Goal: Information Seeking & Learning: Learn about a topic

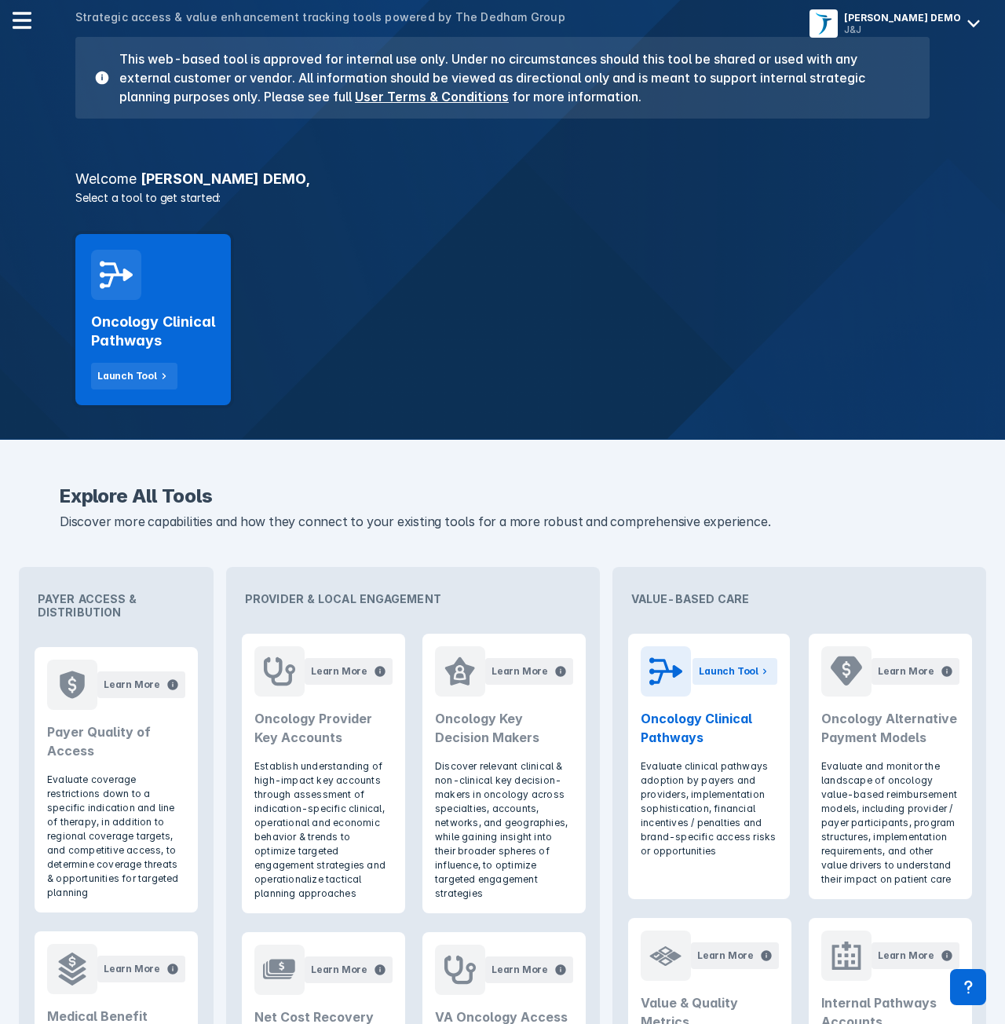
scroll to position [183, 0]
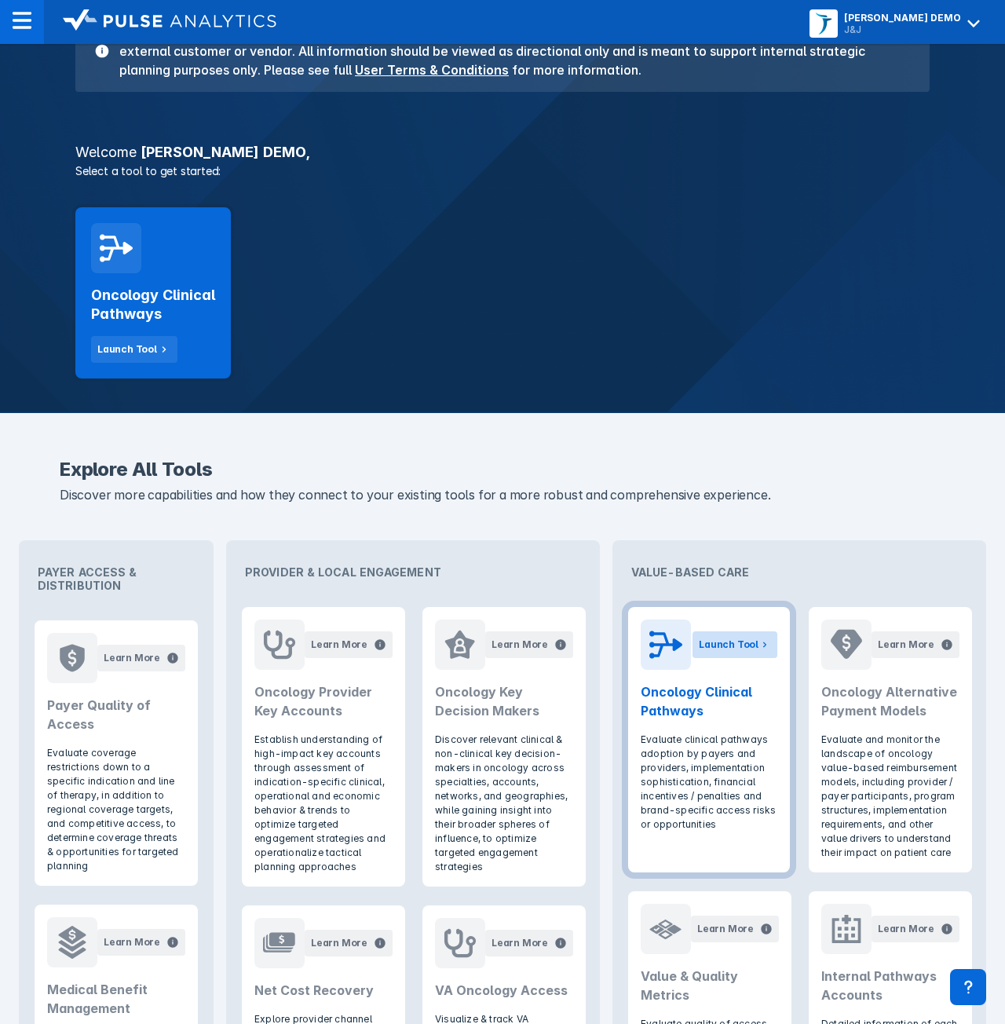
click at [738, 644] on div "Launch Tool" at bounding box center [729, 644] width 60 height 14
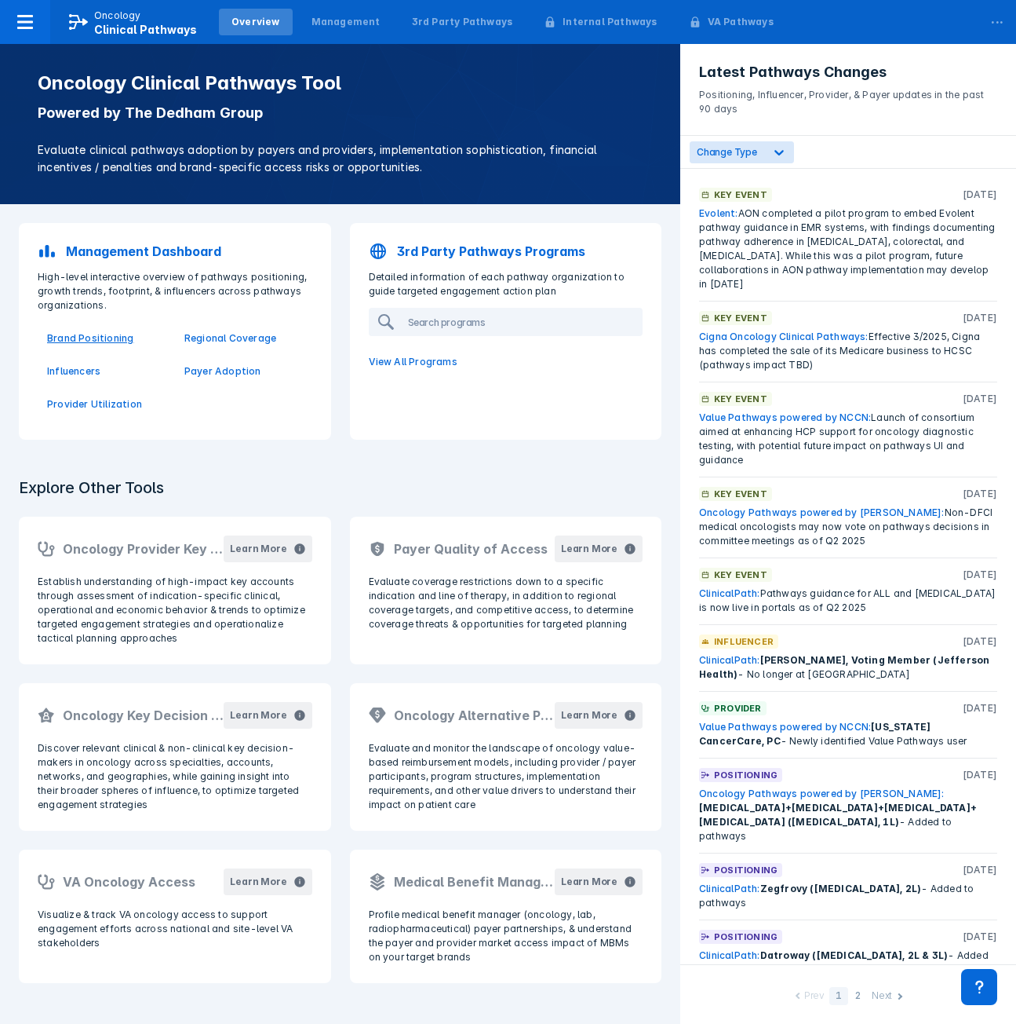
click at [121, 343] on p "Brand Positioning" at bounding box center [106, 338] width 119 height 14
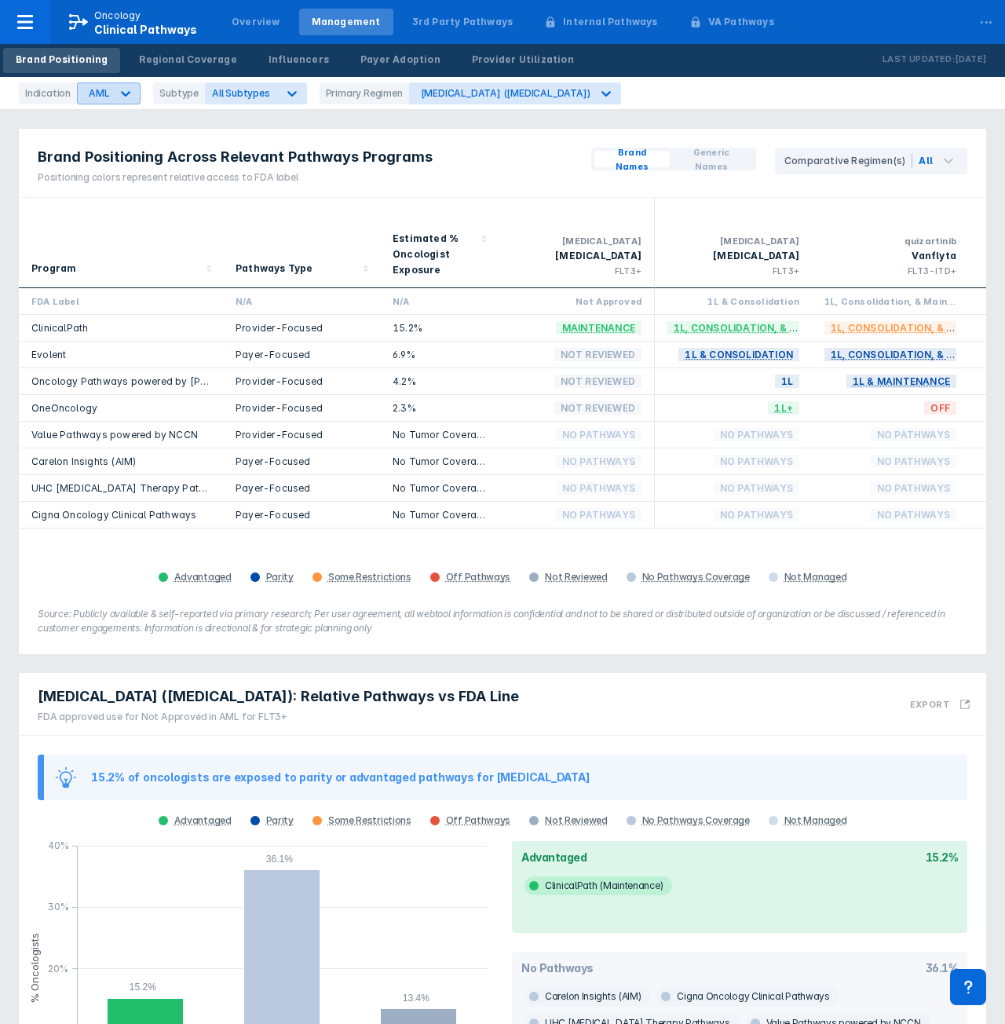
click at [104, 86] on div "AML" at bounding box center [94, 93] width 33 height 20
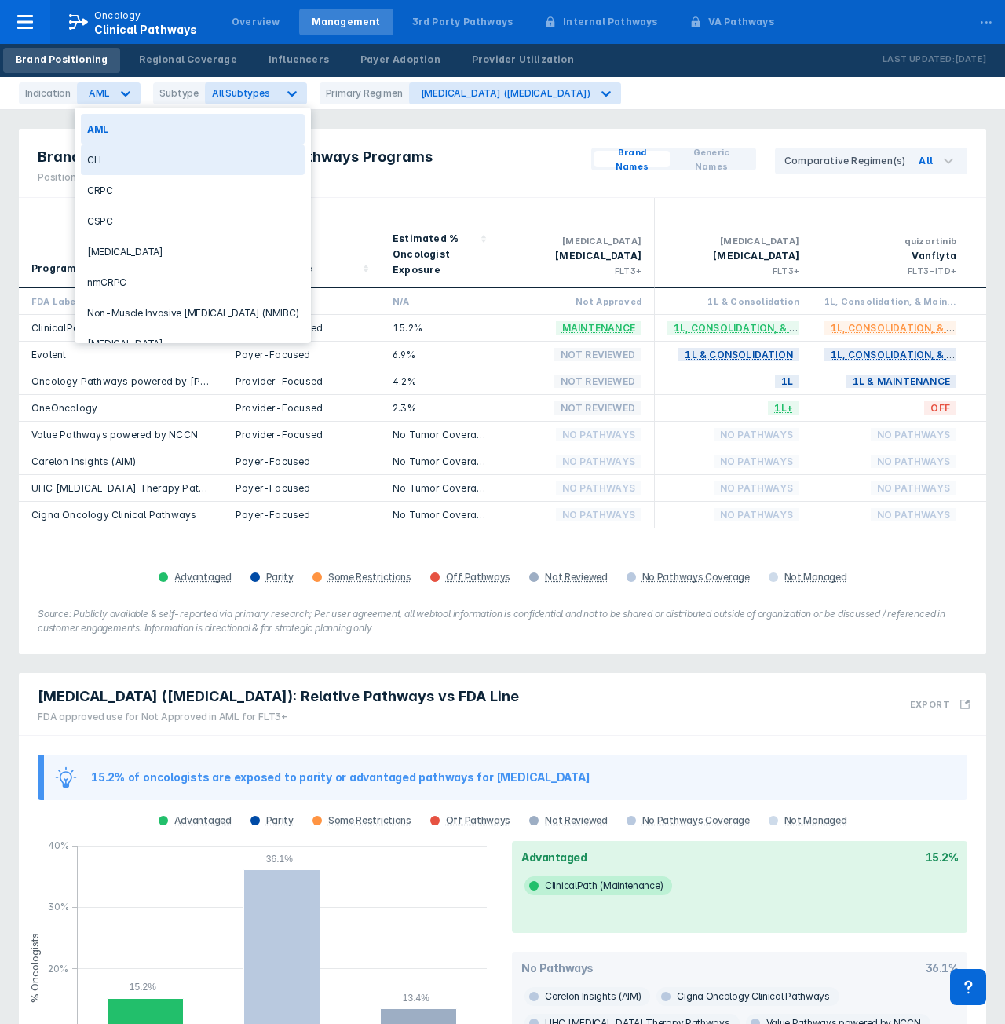
click at [987, 26] on div "..." at bounding box center [985, 18] width 31 height 33
click at [90, 86] on div "AML" at bounding box center [94, 93] width 33 height 20
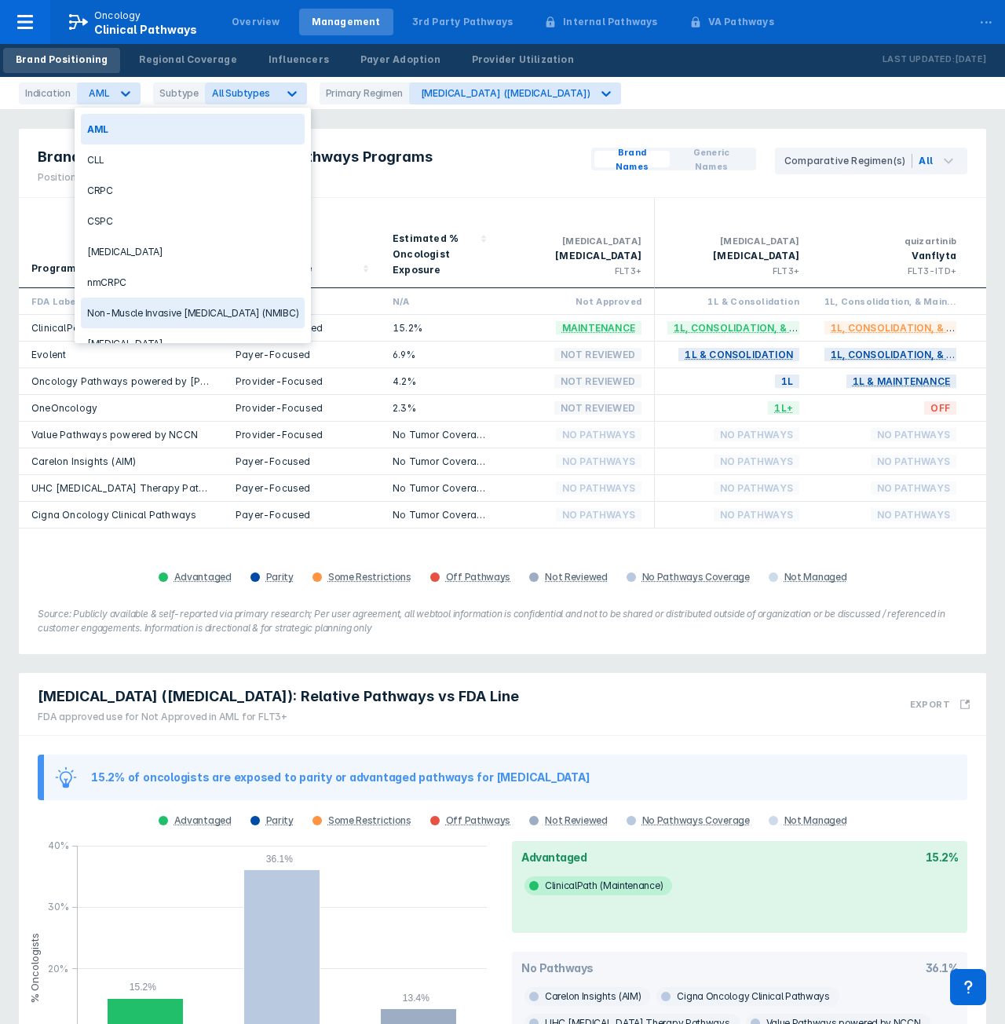
click at [142, 304] on div "Non-Muscle Invasive Bladder Cancer (NMIBC)" at bounding box center [193, 312] width 224 height 31
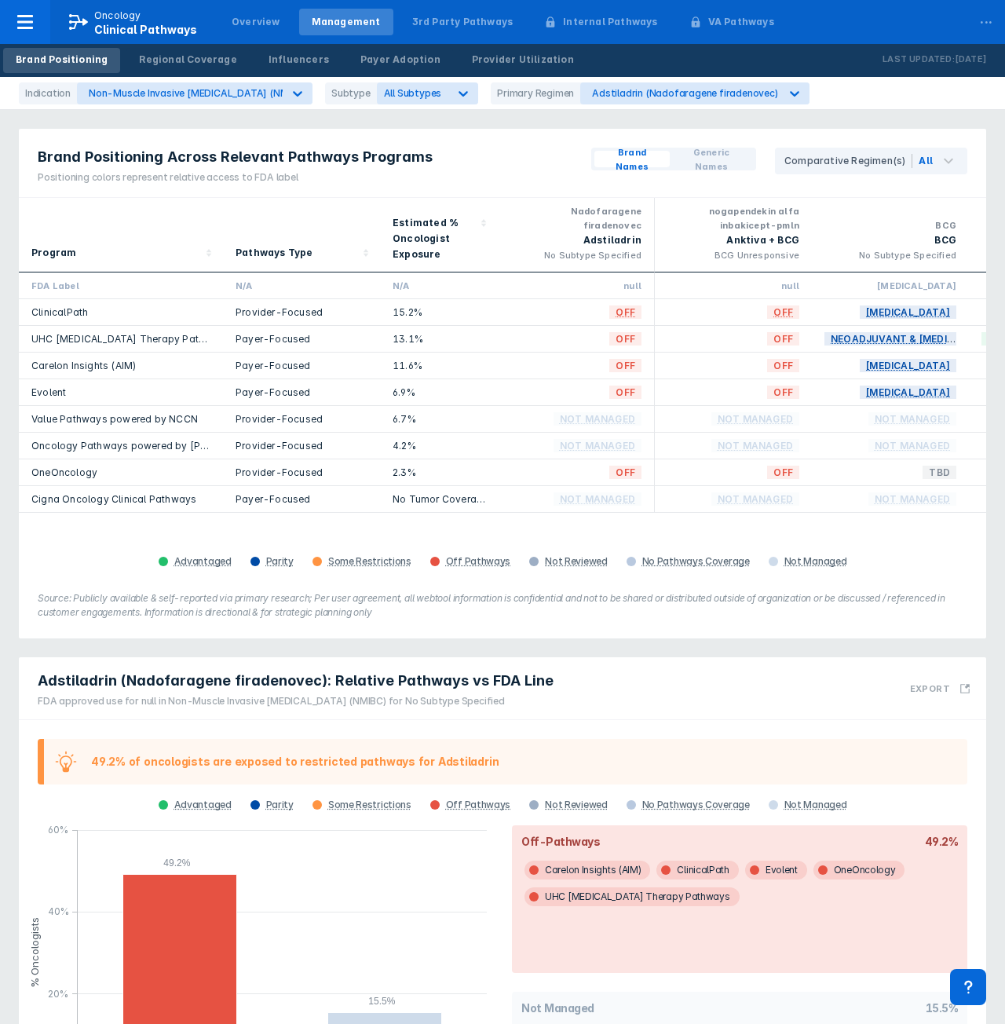
click at [635, 71] on div "Brand Positioning Regional Coverage Influencers Payer Adoption Provider Utiliza…" at bounding box center [502, 60] width 1005 height 33
click at [625, 93] on div "Adstiladrin (Nadofaragene firadenovec)" at bounding box center [684, 93] width 185 height 12
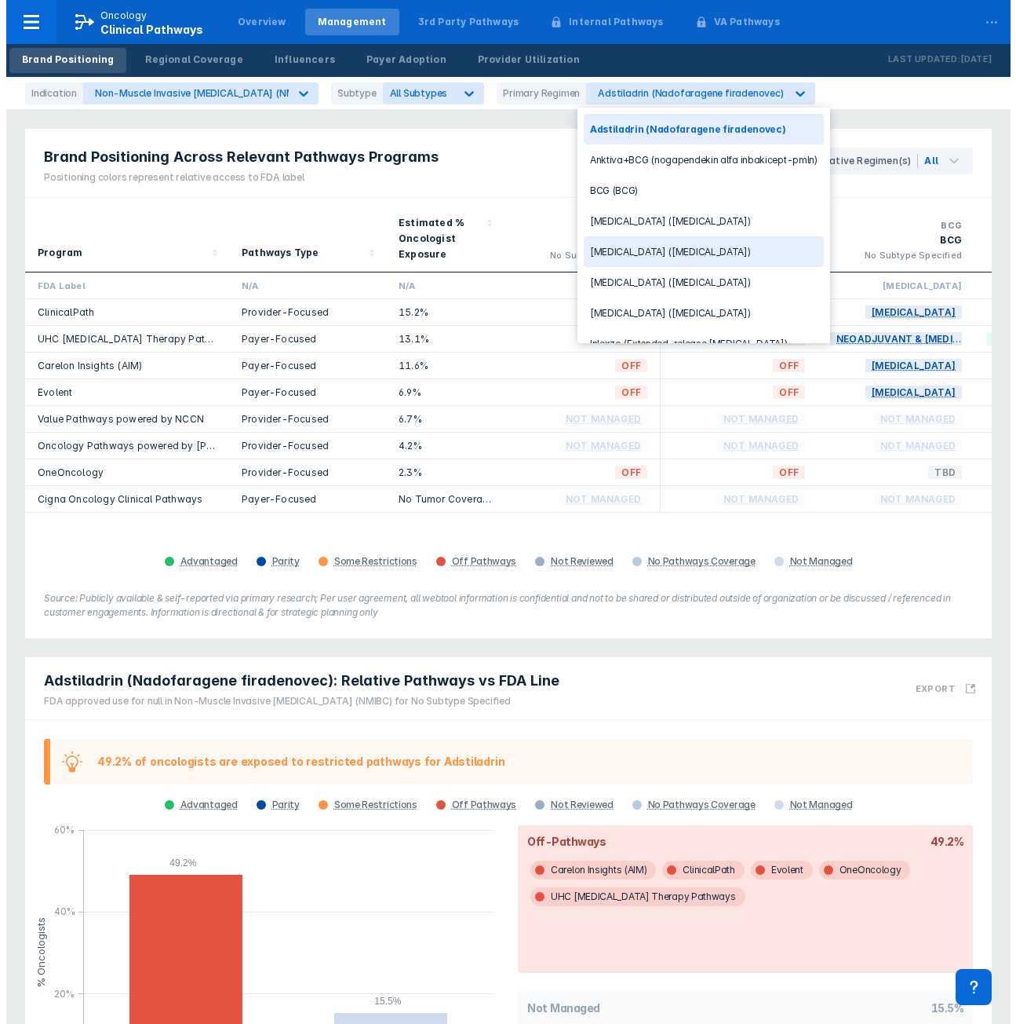
scroll to position [22, 0]
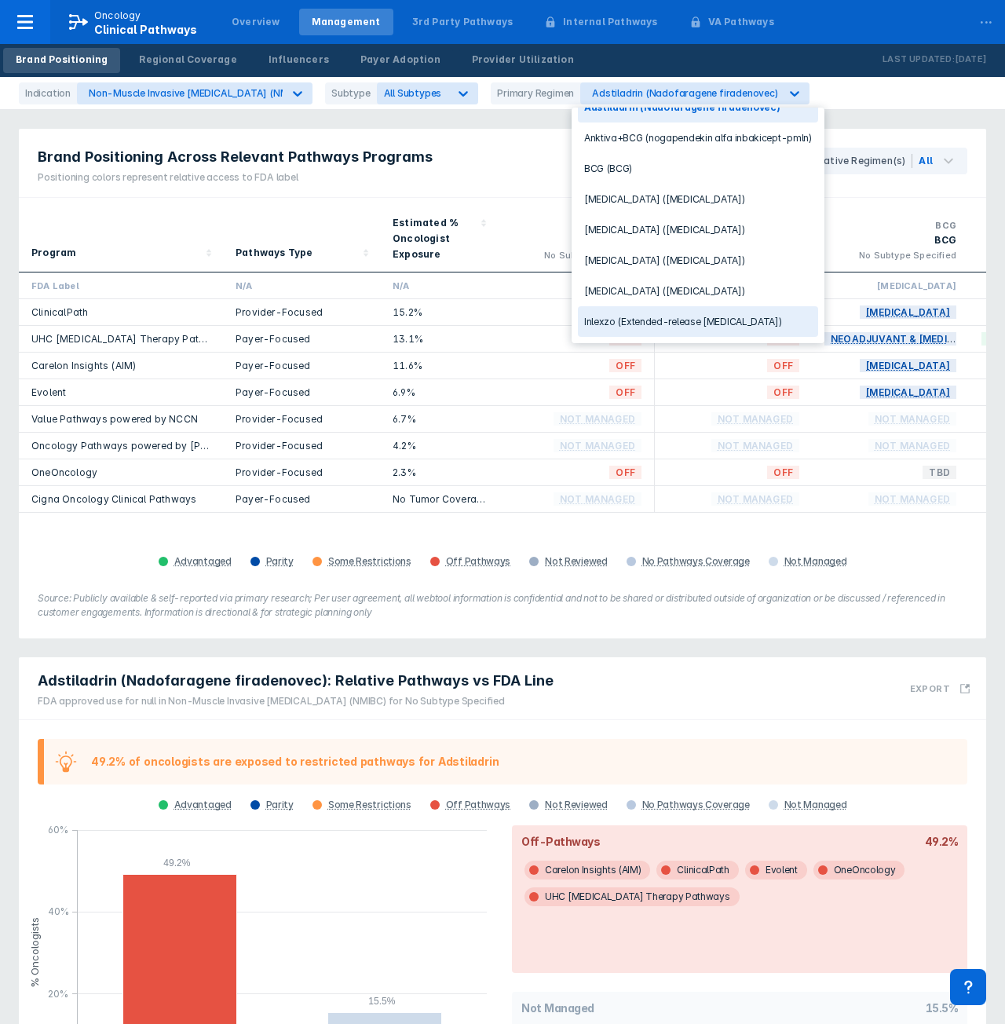
click at [671, 317] on div "Inlexzo (Extended-release gemcitabine)" at bounding box center [698, 321] width 240 height 31
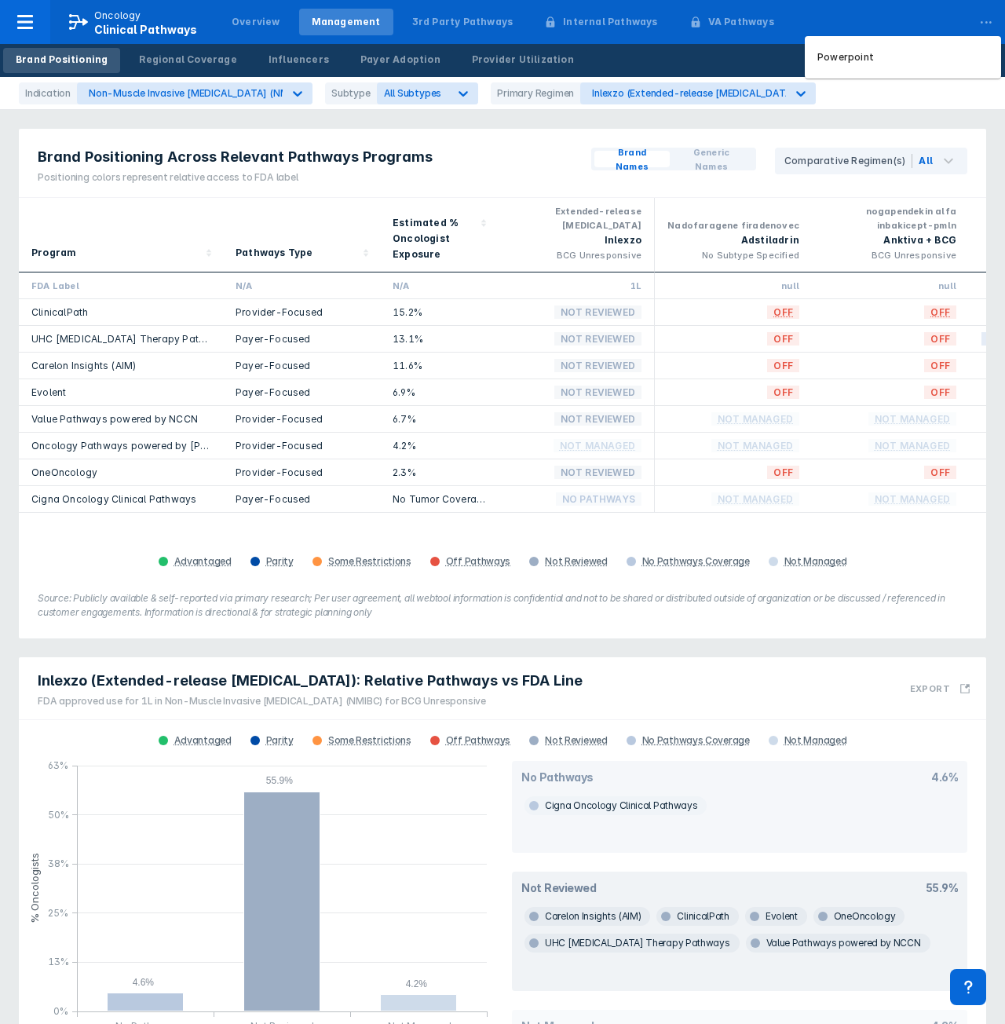
click at [983, 24] on div "..." at bounding box center [985, 18] width 31 height 33
click at [35, 25] on div at bounding box center [25, 22] width 50 height 44
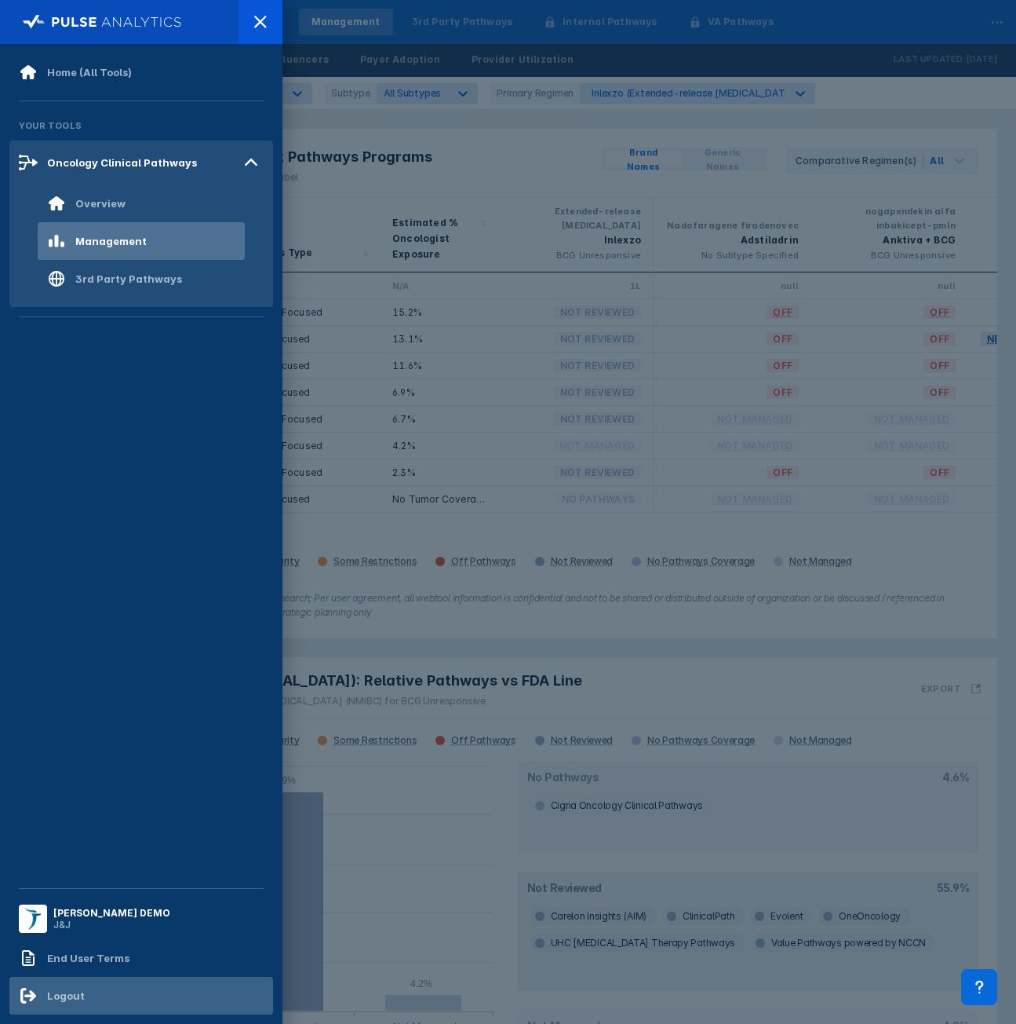
click at [83, 989] on div "Logout" at bounding box center [141, 995] width 264 height 38
